Goal: Obtain resource: Download file/media

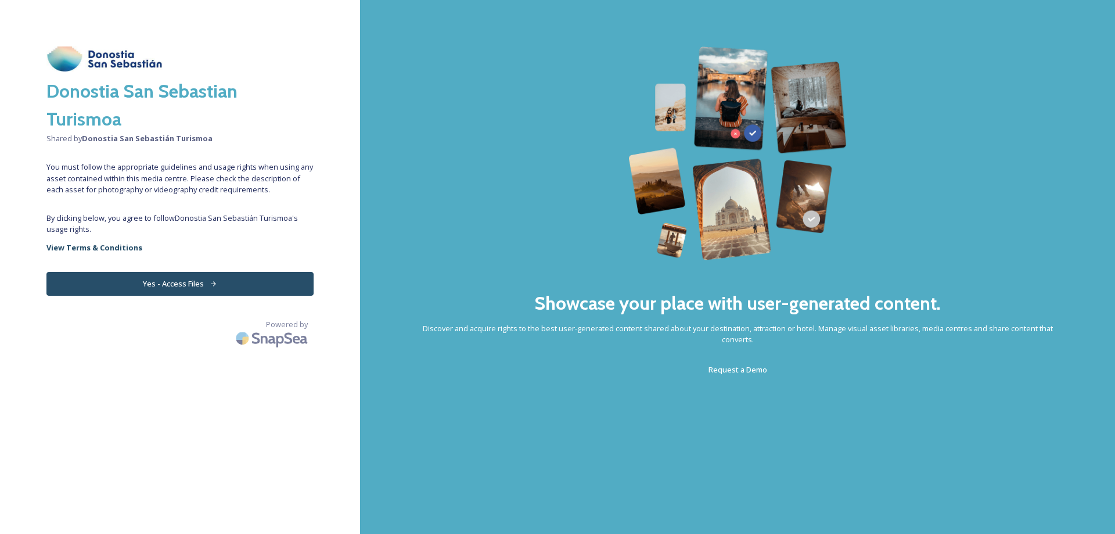
click at [219, 284] on button "Yes - Access Files" at bounding box center [179, 284] width 267 height 24
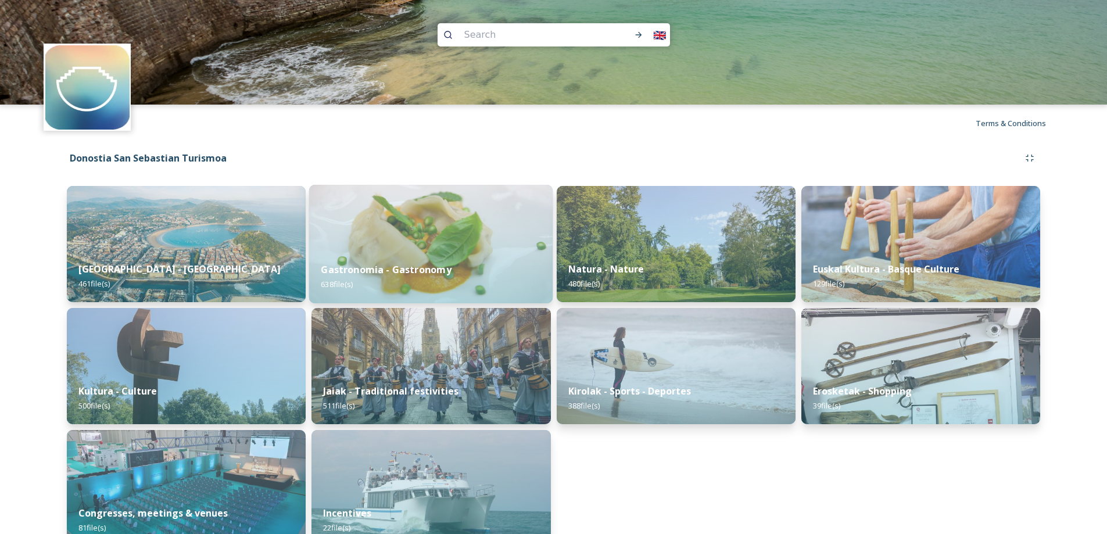
click at [376, 284] on div "Gastronomia - Gastronomy 638 file(s)" at bounding box center [430, 276] width 243 height 53
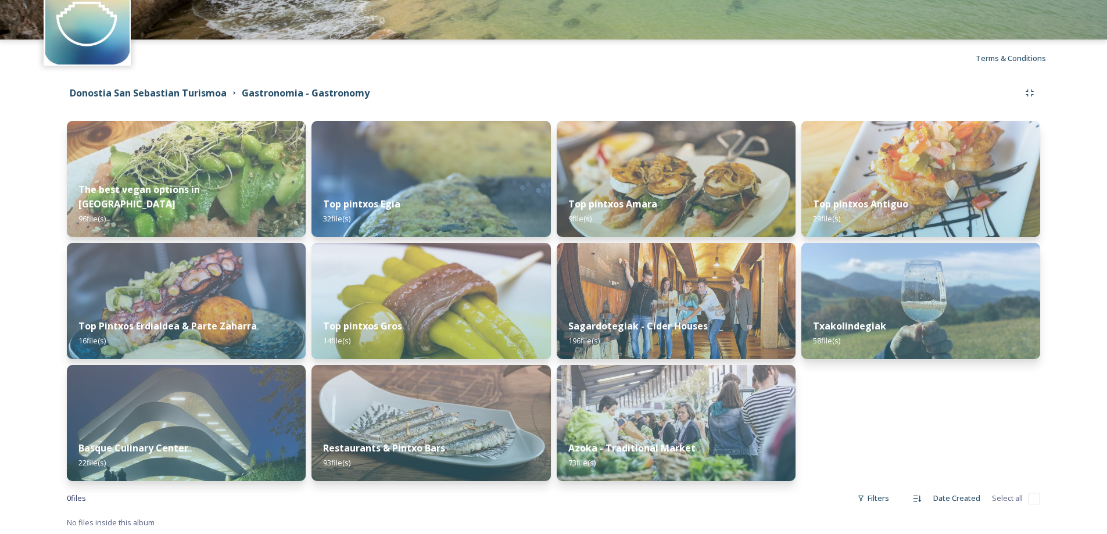
scroll to position [66, 0]
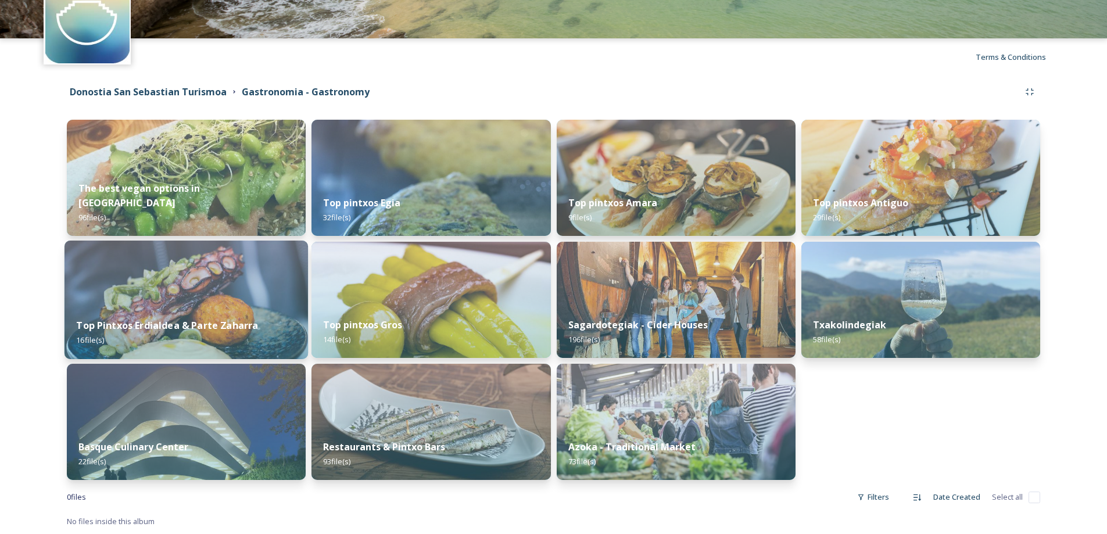
click at [189, 278] on img at bounding box center [185, 300] width 243 height 119
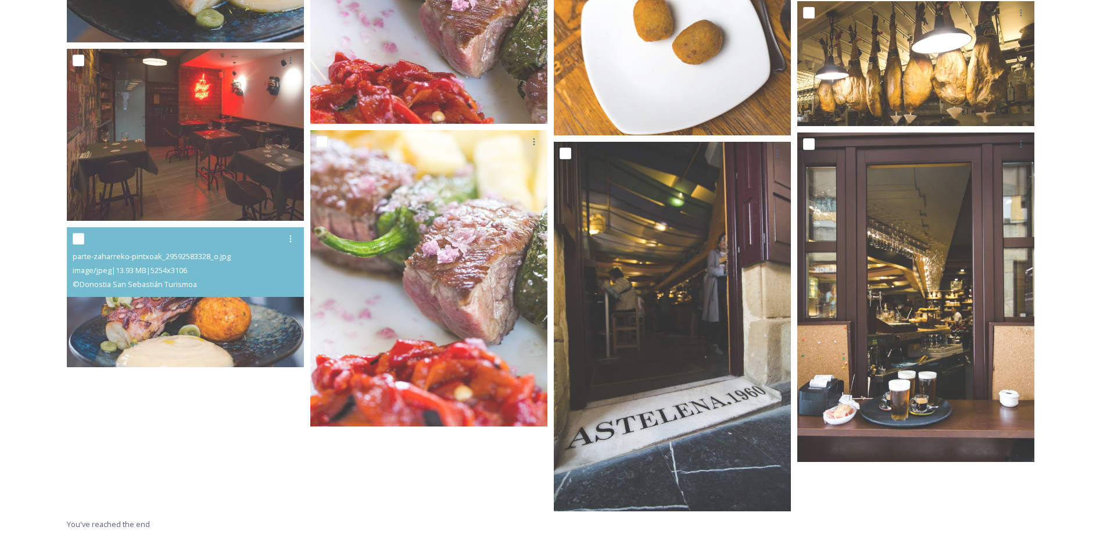
scroll to position [827, 0]
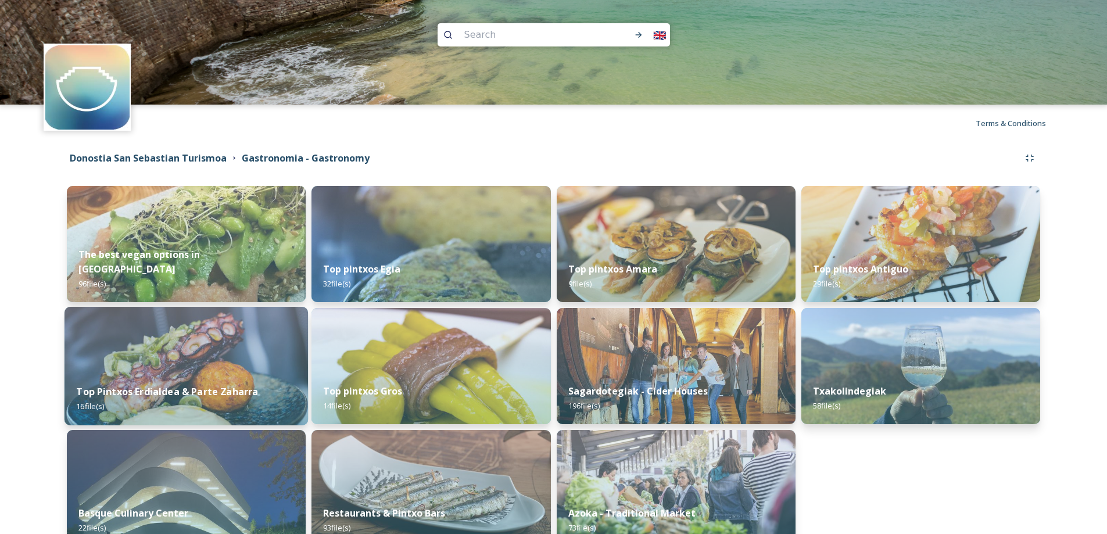
click at [204, 367] on img at bounding box center [185, 366] width 243 height 119
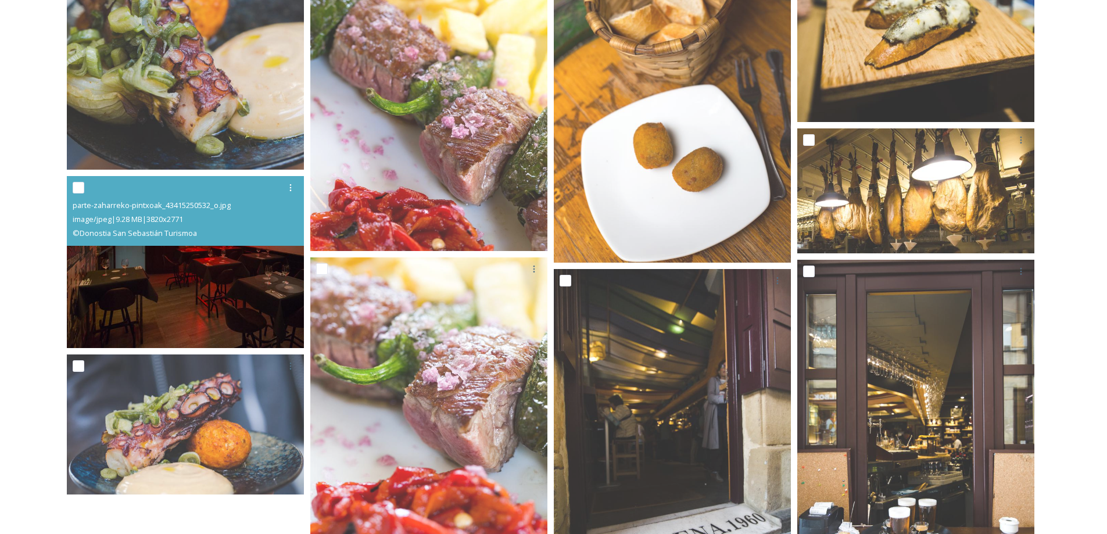
scroll to position [827, 0]
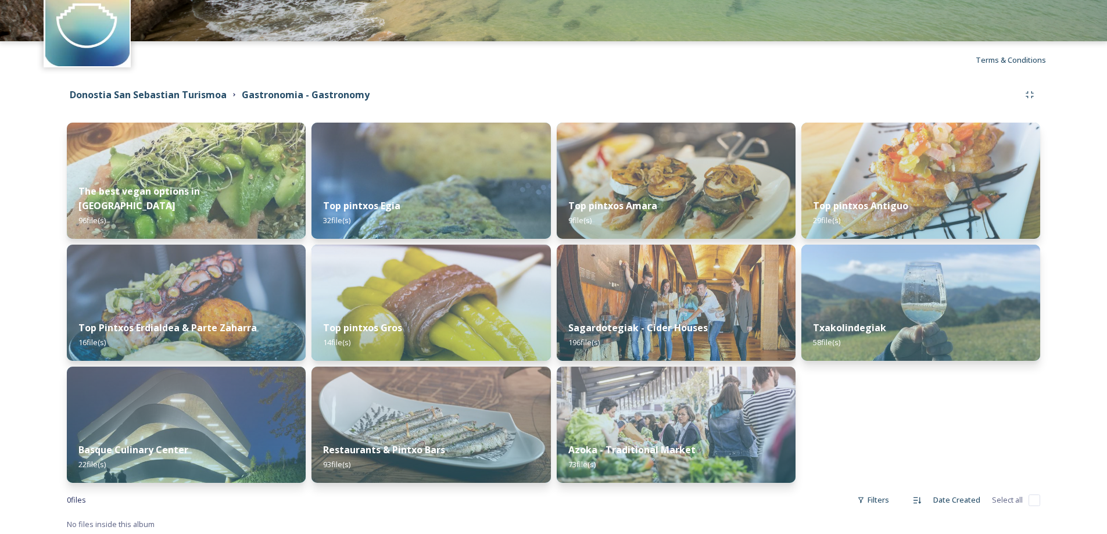
scroll to position [66, 0]
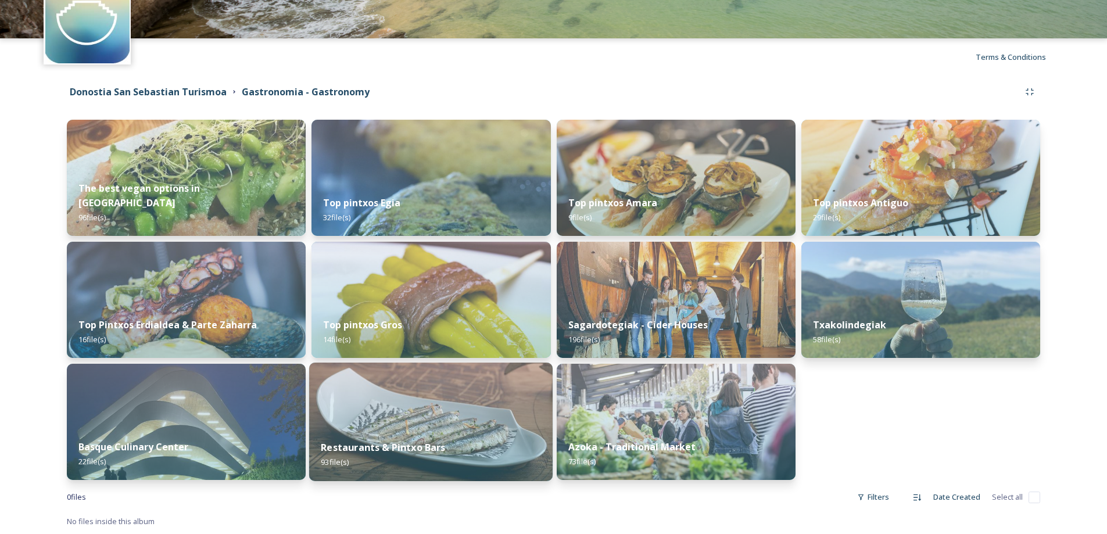
click at [445, 425] on img at bounding box center [430, 422] width 243 height 119
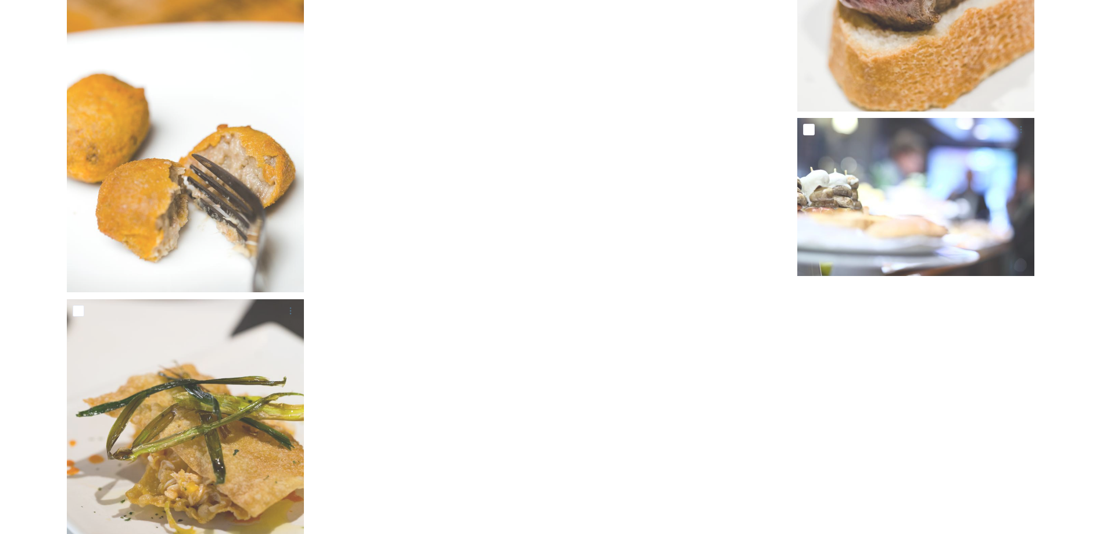
scroll to position [5662, 0]
